Goal: Transaction & Acquisition: Purchase product/service

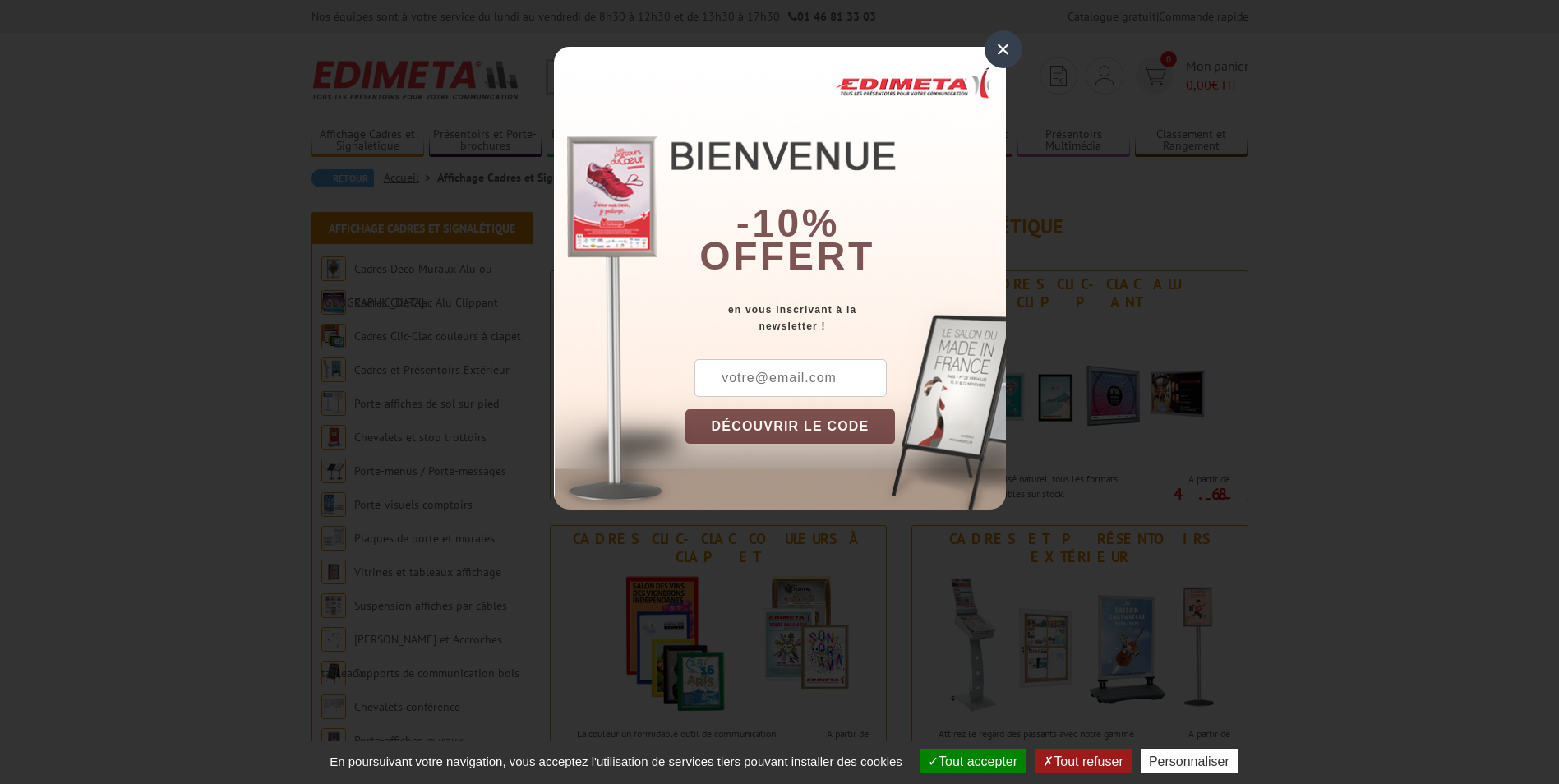
click at [1004, 49] on div "×" at bounding box center [1003, 49] width 38 height 38
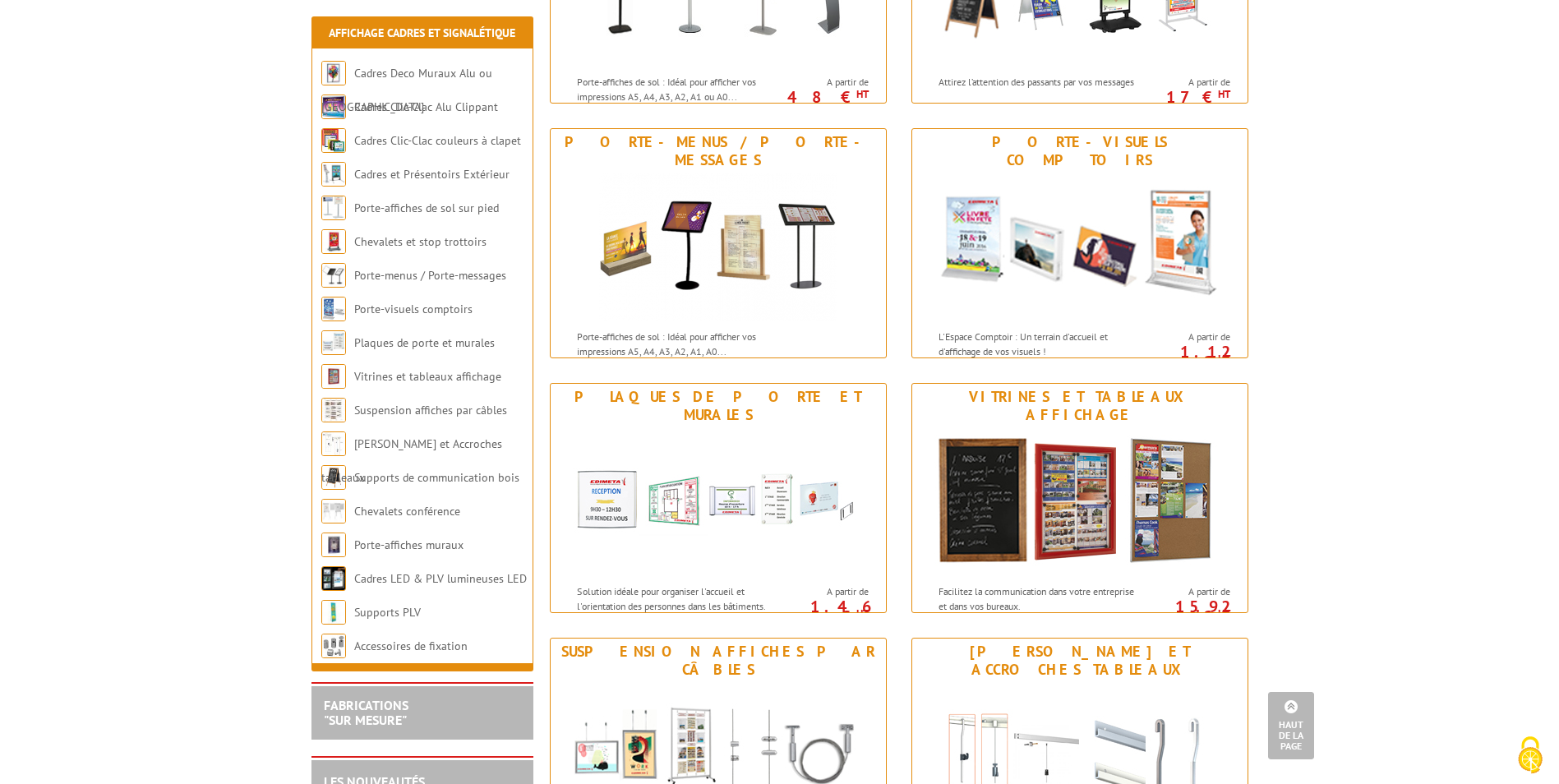
scroll to position [904, 0]
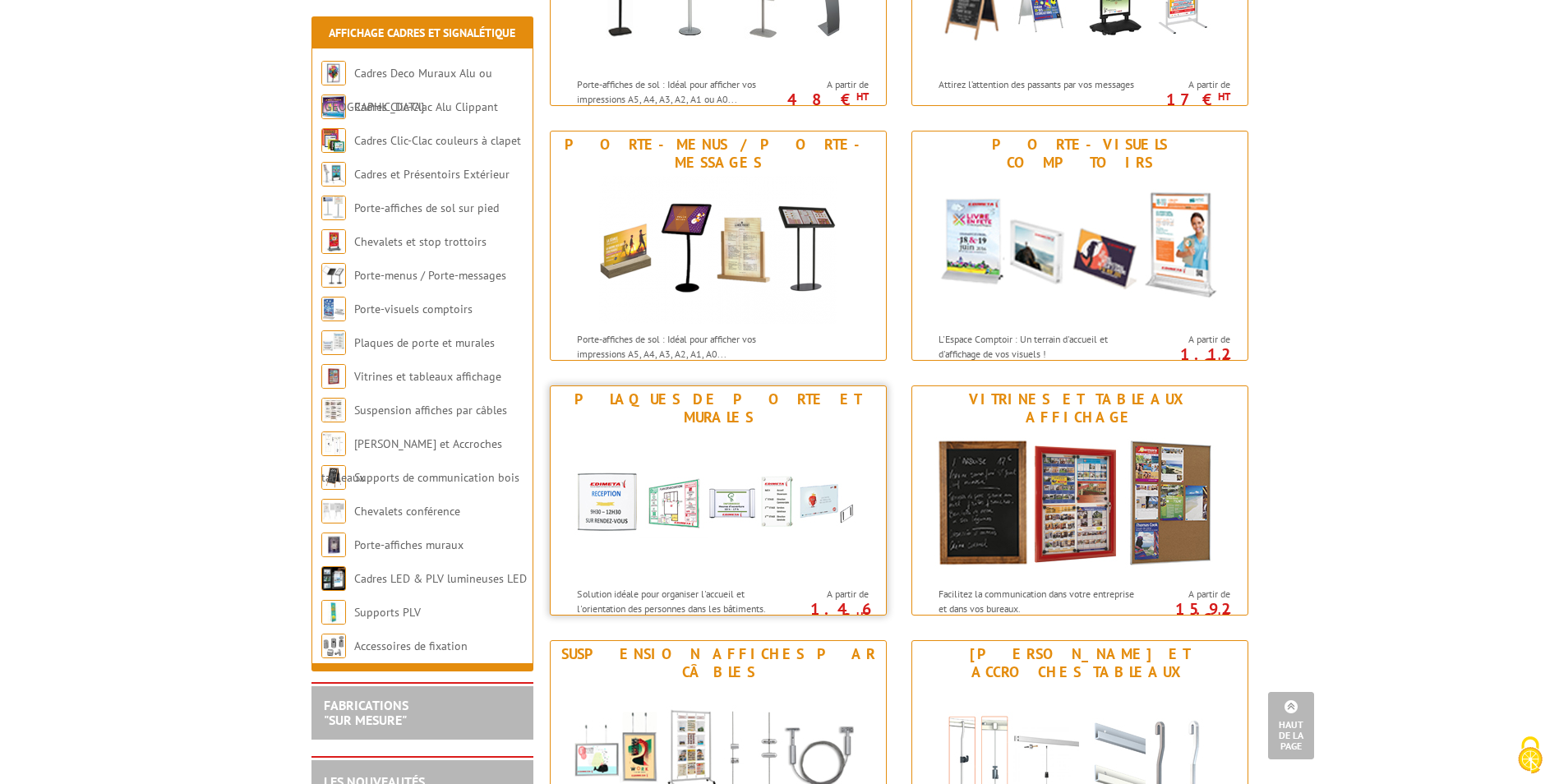
click at [819, 480] on img at bounding box center [718, 504] width 304 height 148
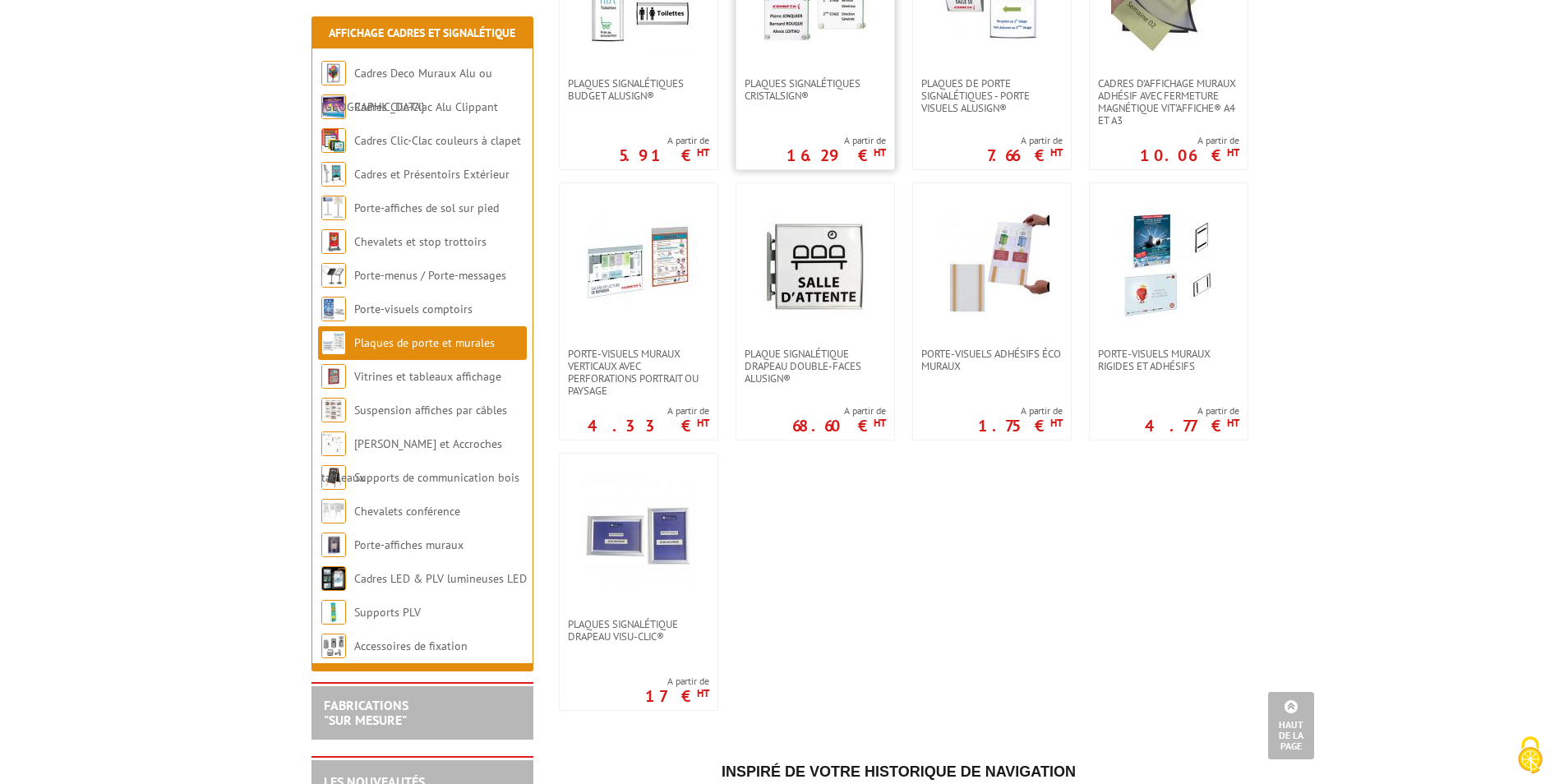
scroll to position [739, 0]
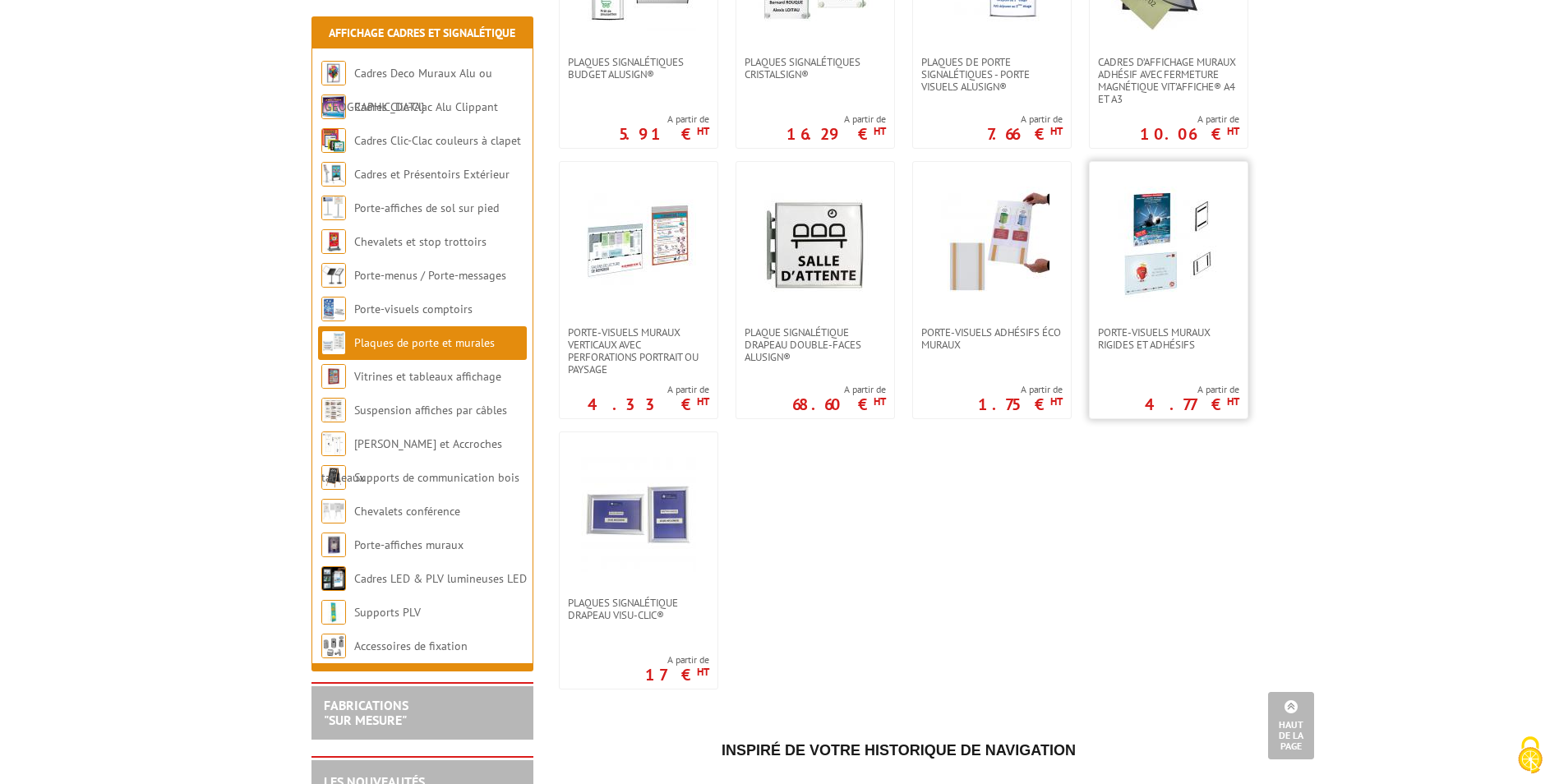
click at [1151, 280] on img at bounding box center [1169, 244] width 115 height 115
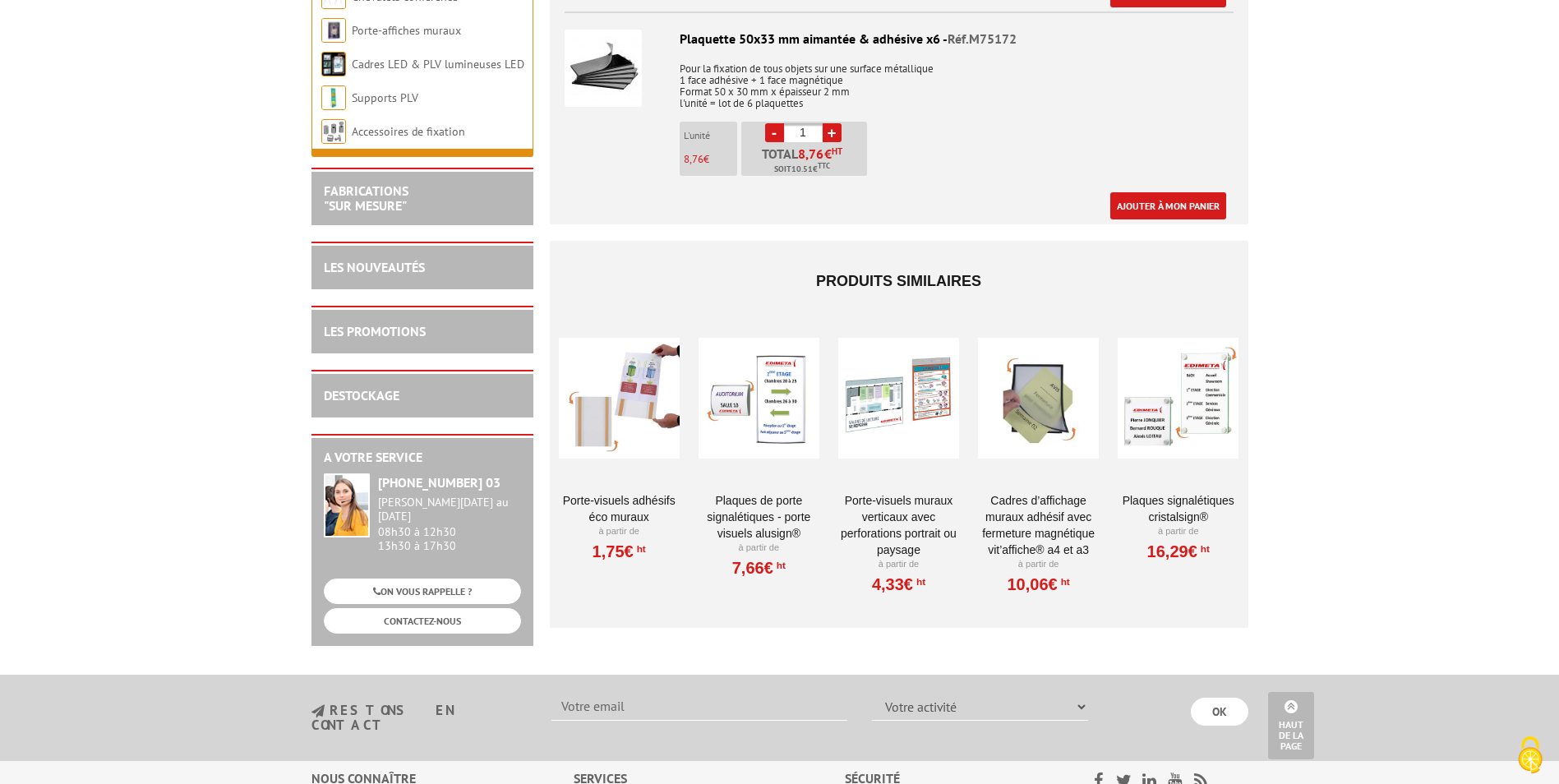
scroll to position [2135, 0]
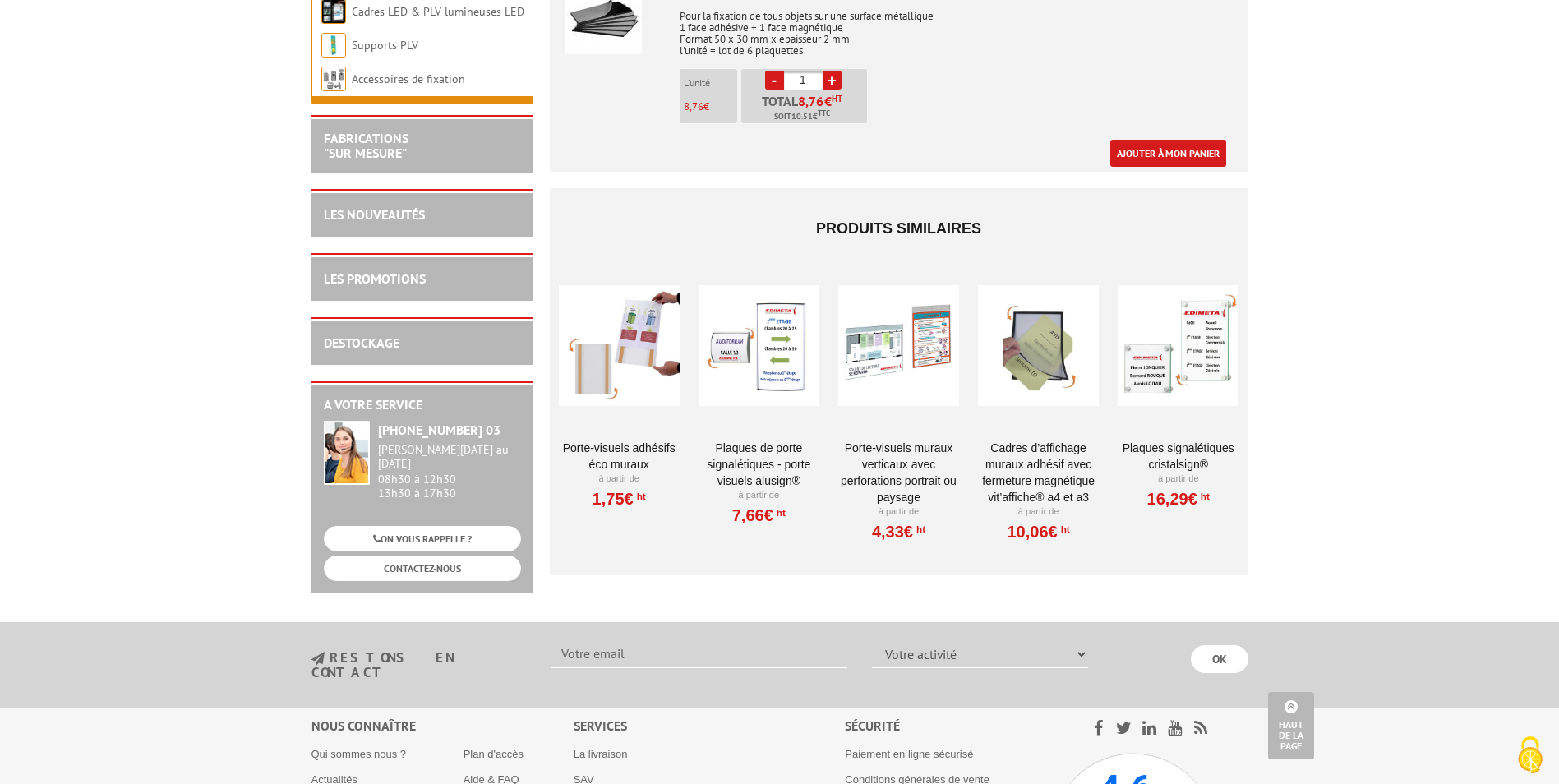
click at [1181, 372] on div at bounding box center [1177, 345] width 121 height 164
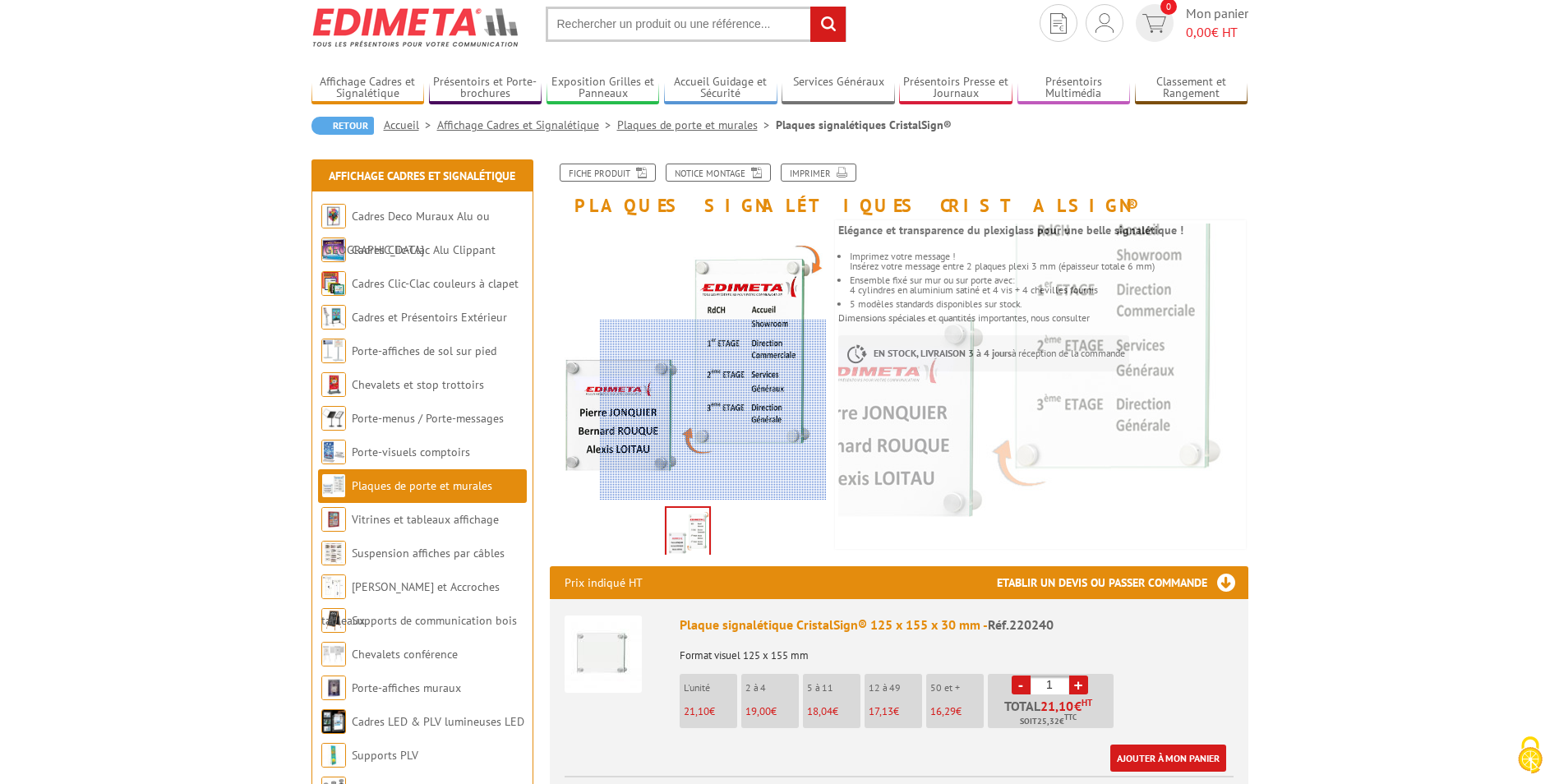
scroll to position [82, 0]
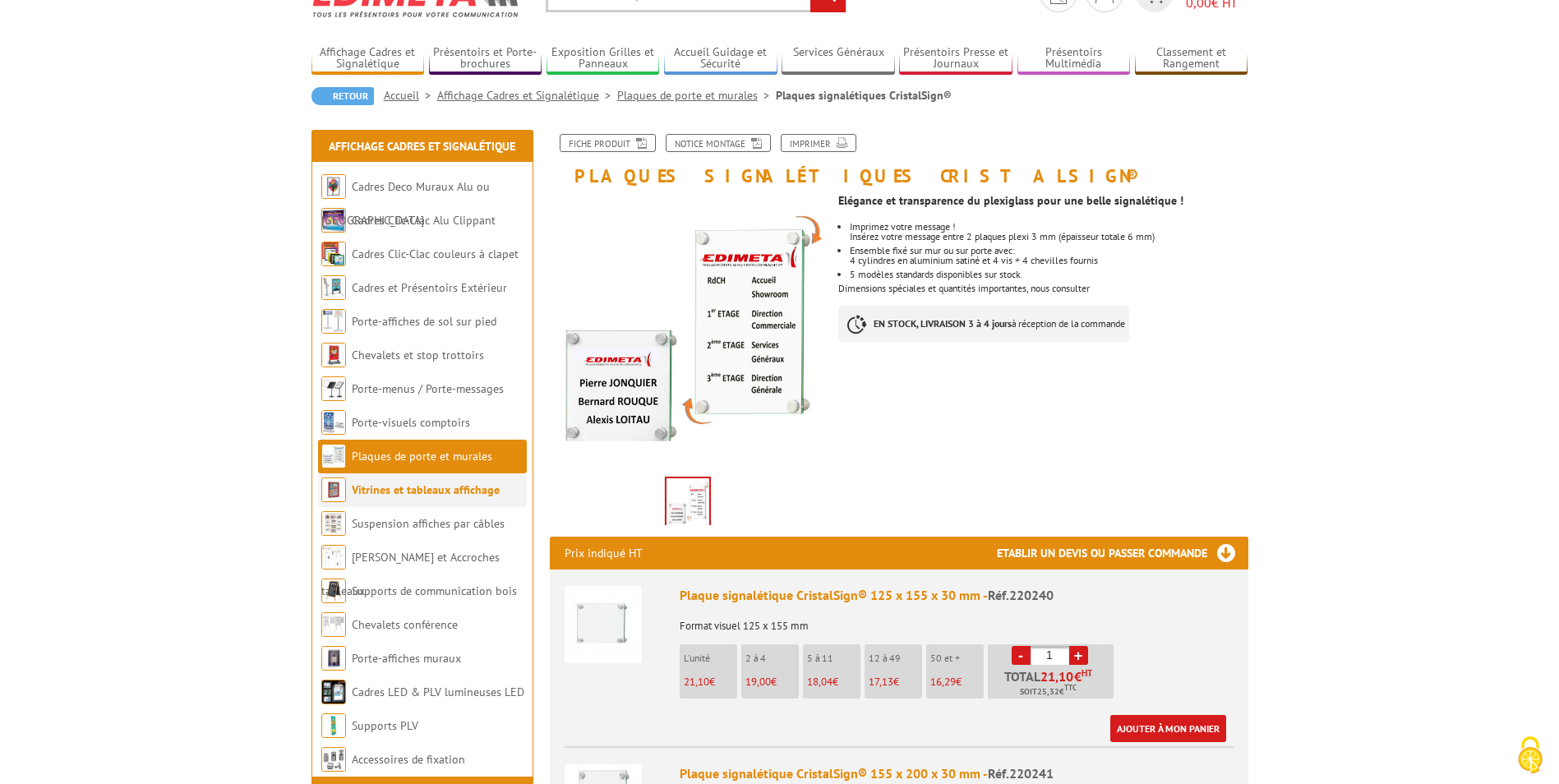
click at [475, 487] on link "Vitrines et tableaux affichage" at bounding box center [425, 489] width 148 height 15
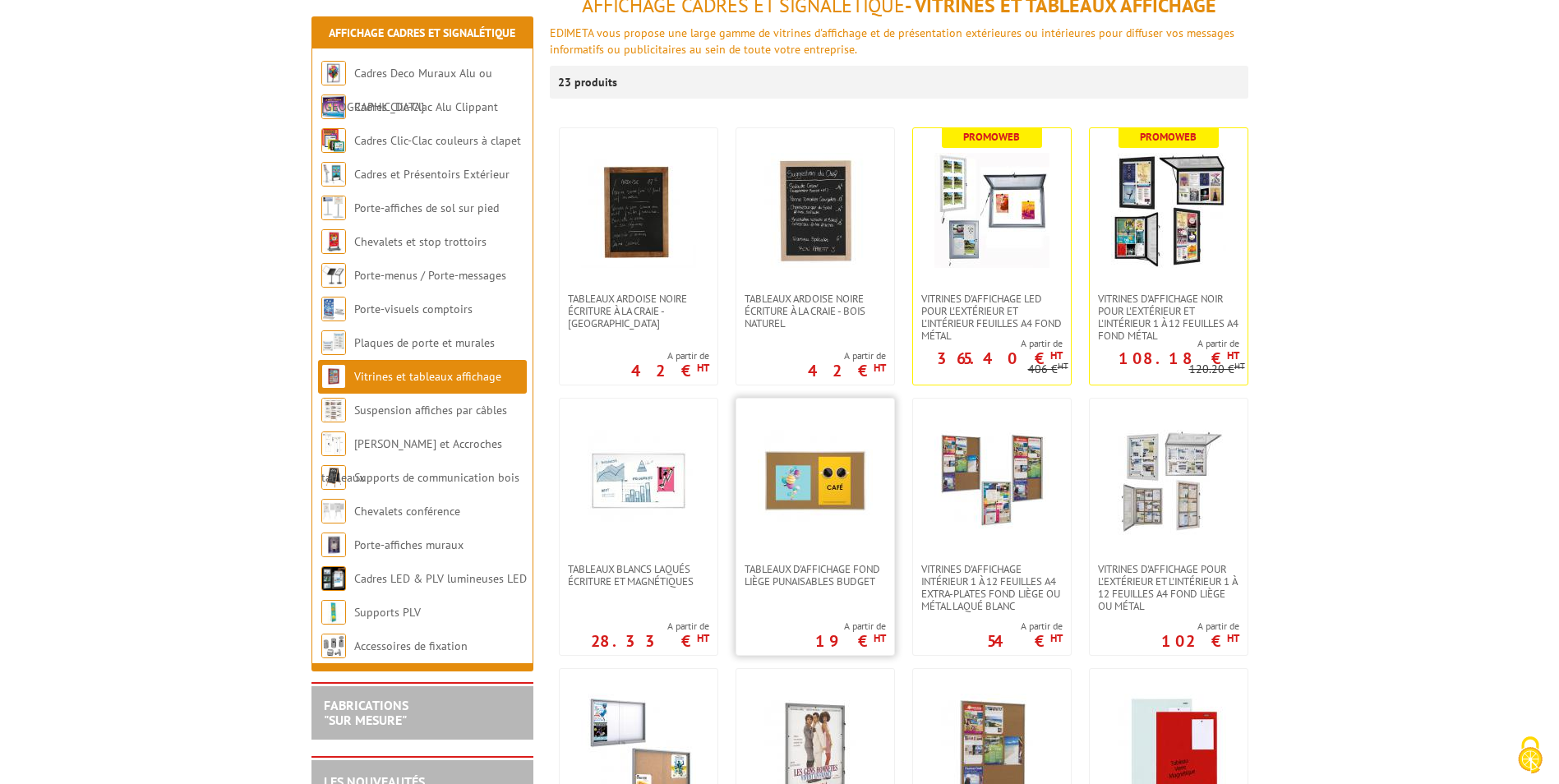
scroll to position [246, 0]
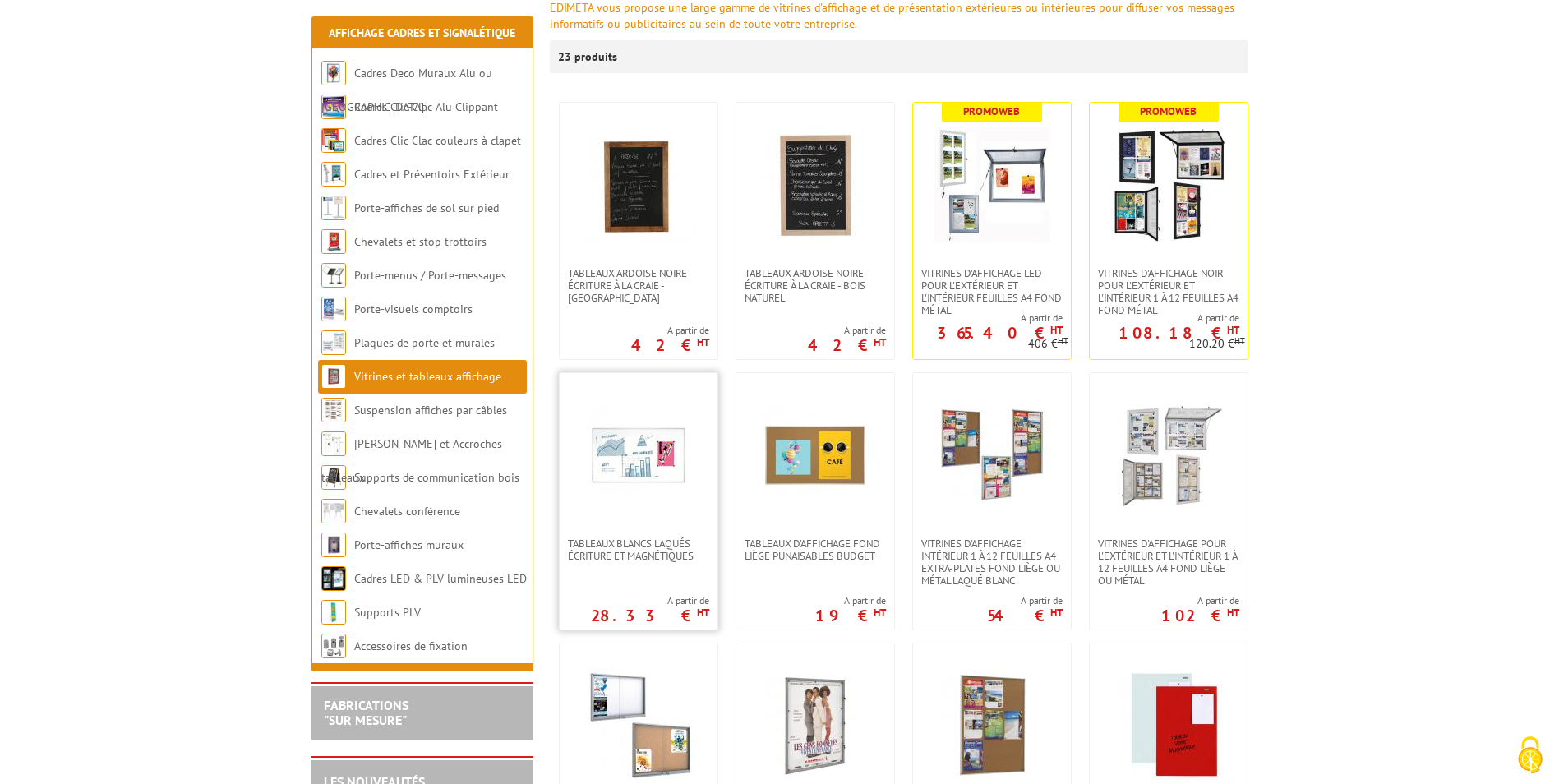
click at [609, 464] on img at bounding box center [638, 455] width 115 height 115
